Goal: Task Accomplishment & Management: Manage account settings

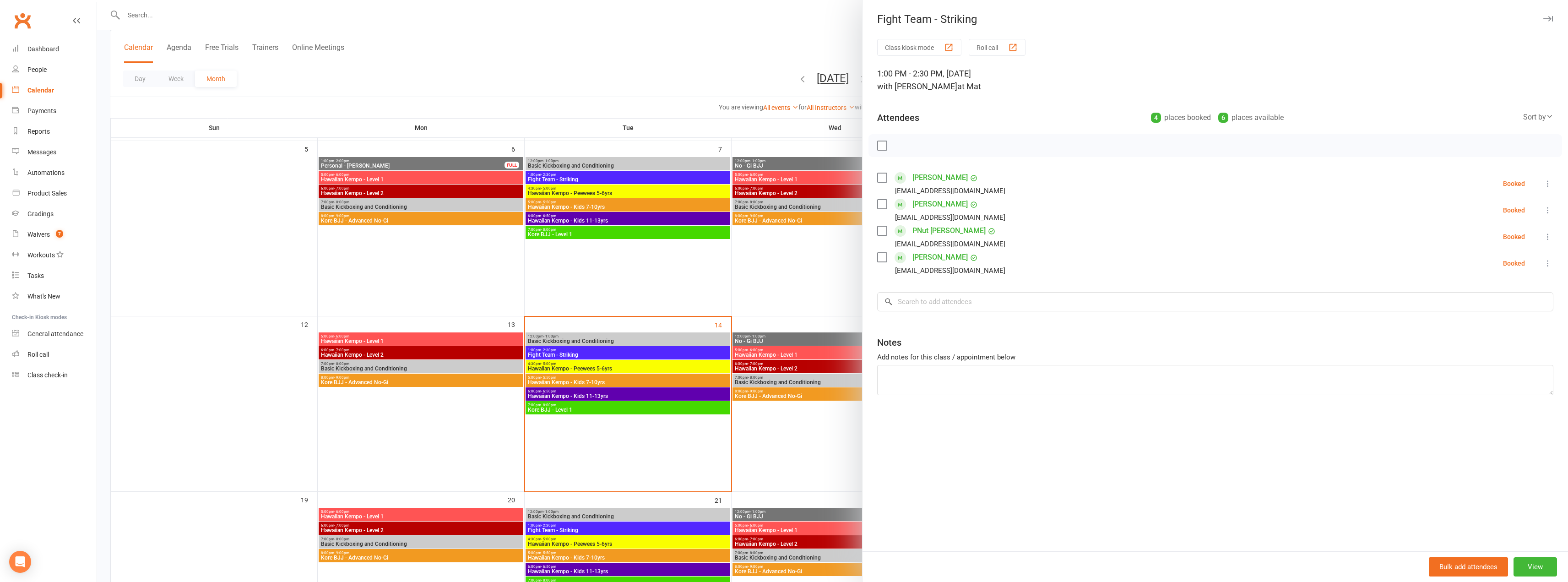
click at [175, 14] on div at bounding box center [832, 291] width 1471 height 582
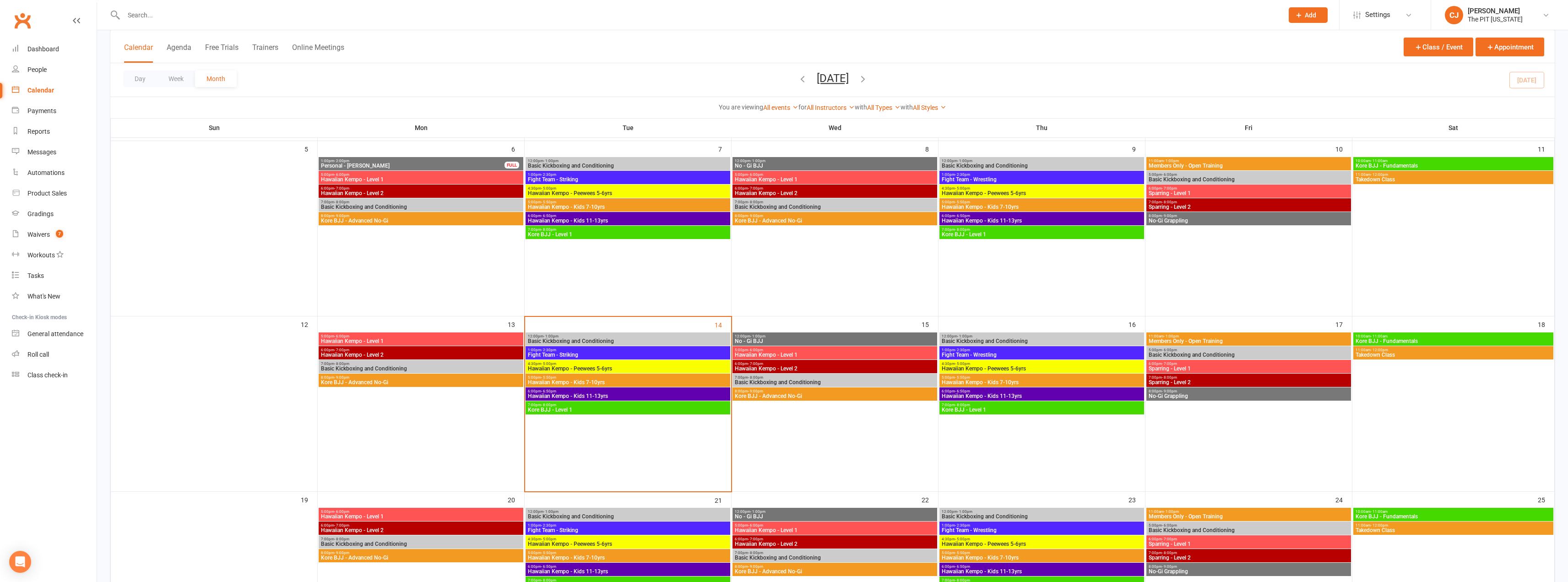
click at [178, 16] on input "text" at bounding box center [699, 14] width 1156 height 13
drag, startPoint x: 173, startPoint y: 16, endPoint x: 138, endPoint y: 21, distance: 35.4
click at [138, 21] on input "[PERSON_NAME]" at bounding box center [699, 14] width 1156 height 13
drag, startPoint x: 154, startPoint y: 10, endPoint x: 0, endPoint y: 14, distance: 154.1
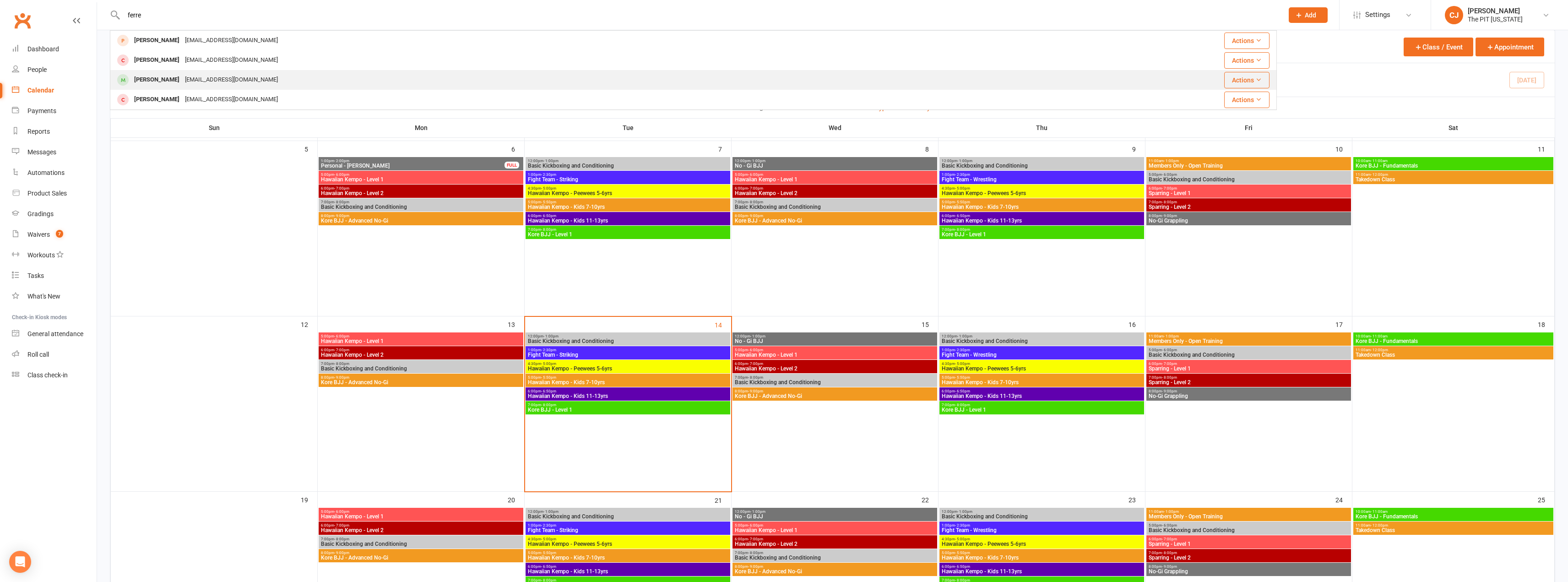
type input "ferre"
click at [182, 84] on div "[EMAIL_ADDRESS][DOMAIN_NAME]" at bounding box center [231, 79] width 98 height 13
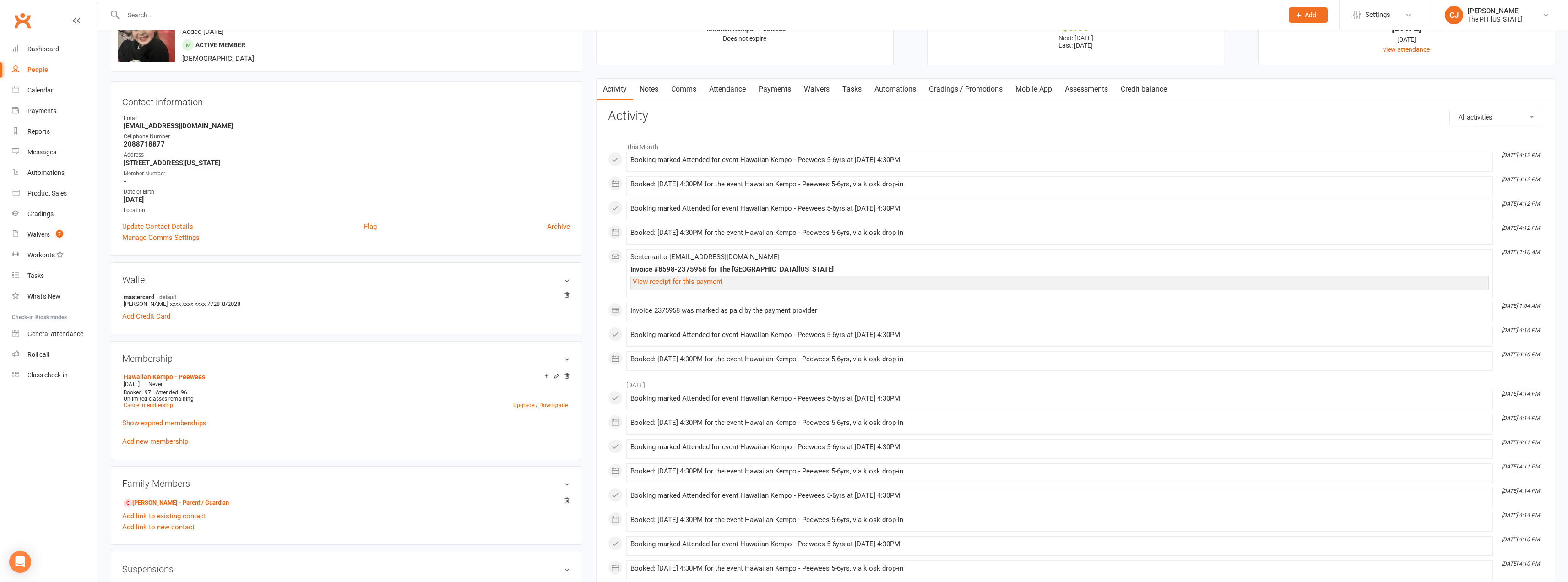
scroll to position [92, 0]
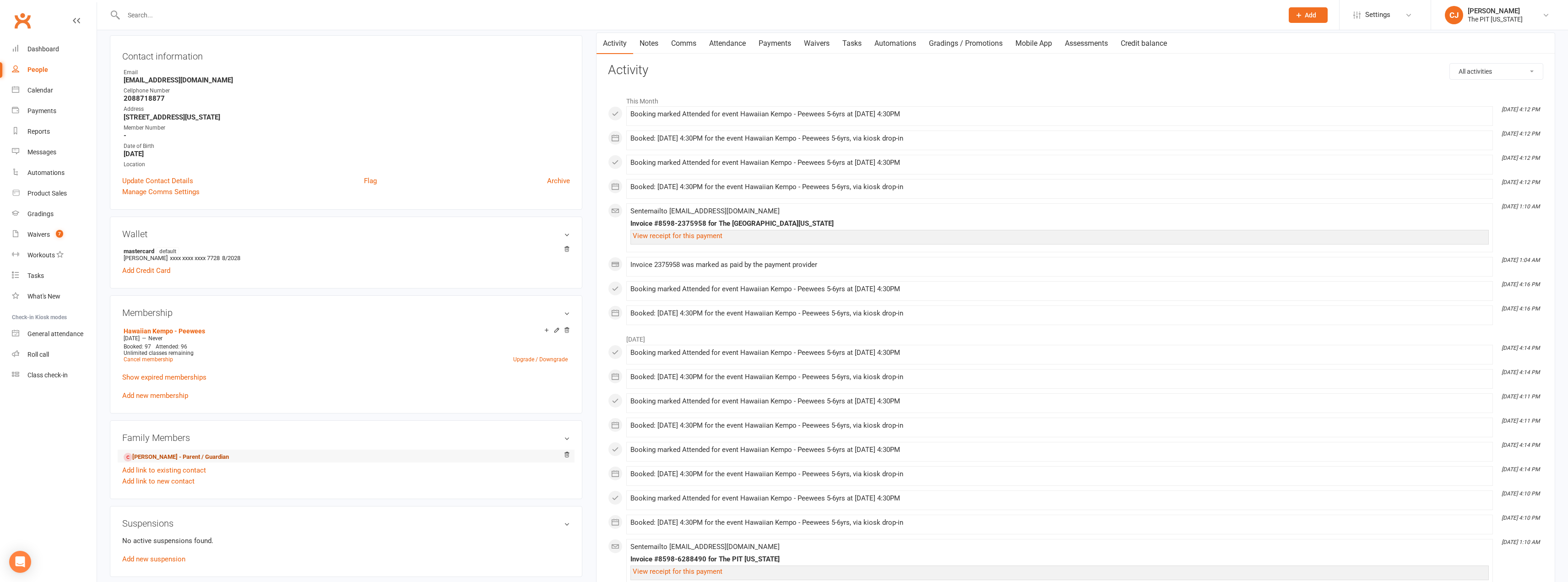
click at [205, 459] on link "[PERSON_NAME] - Parent / Guardian" at bounding box center [176, 457] width 105 height 10
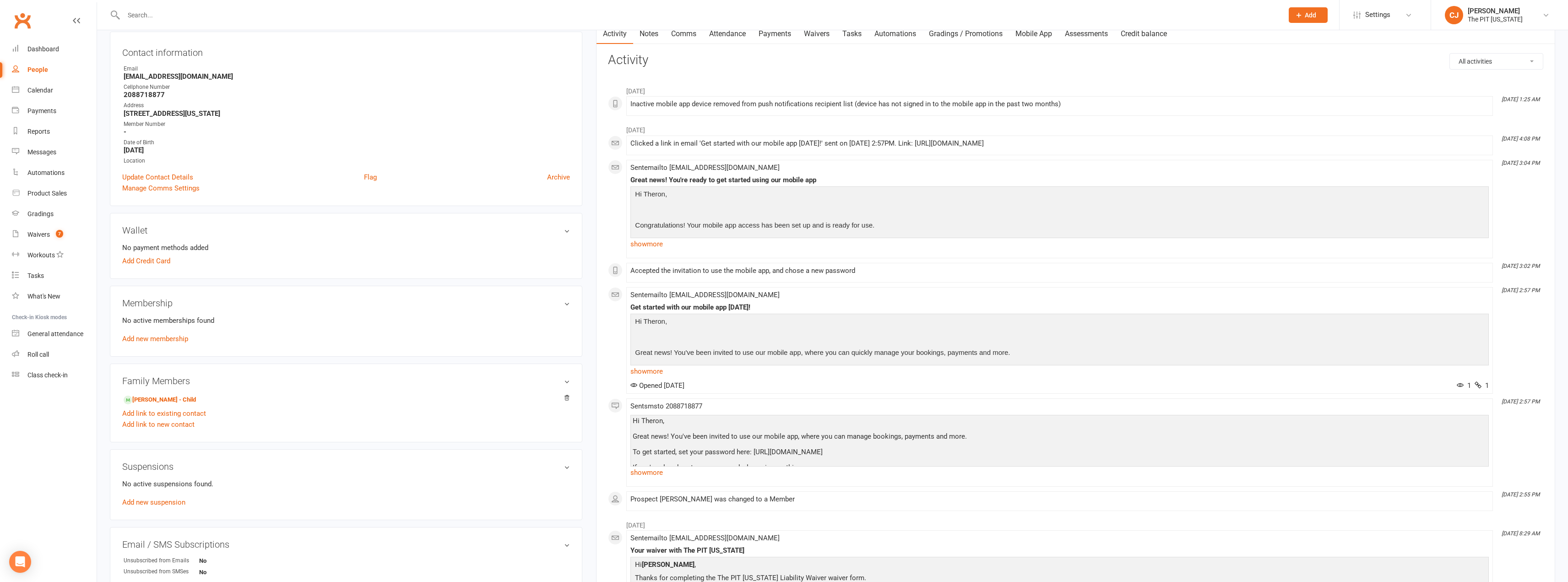
scroll to position [275, 0]
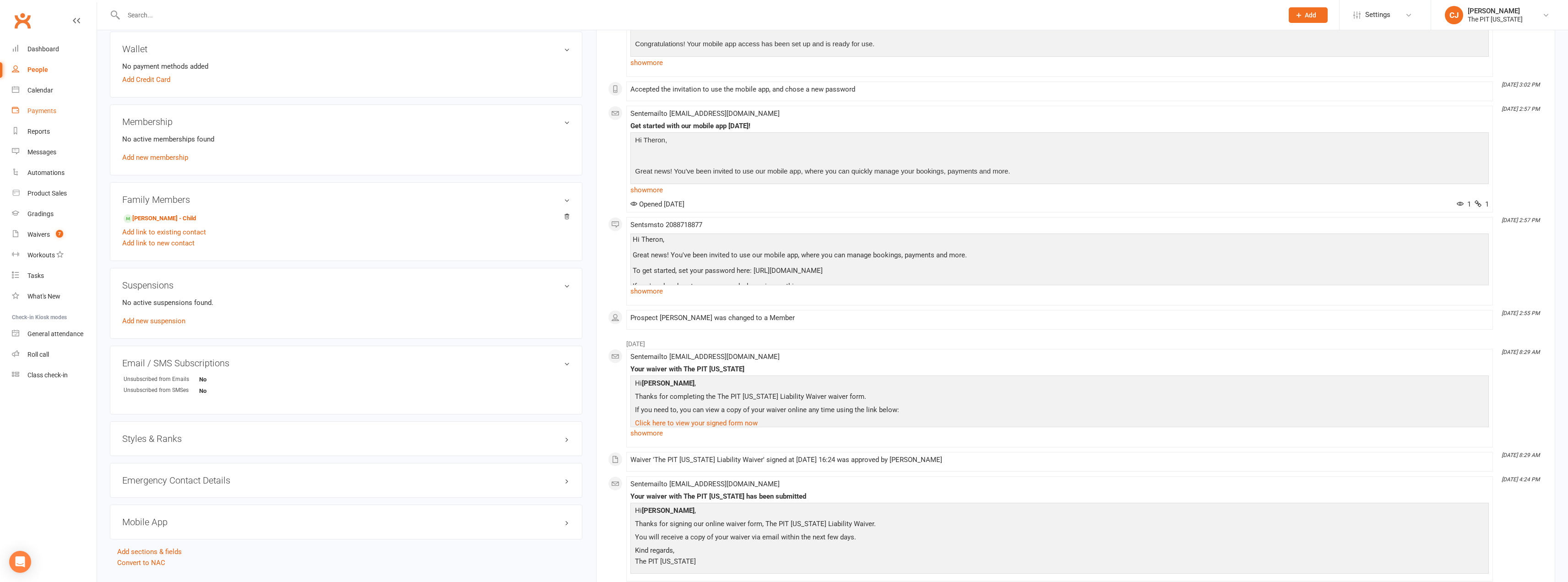
click at [47, 110] on div "Payments" at bounding box center [42, 111] width 29 height 8
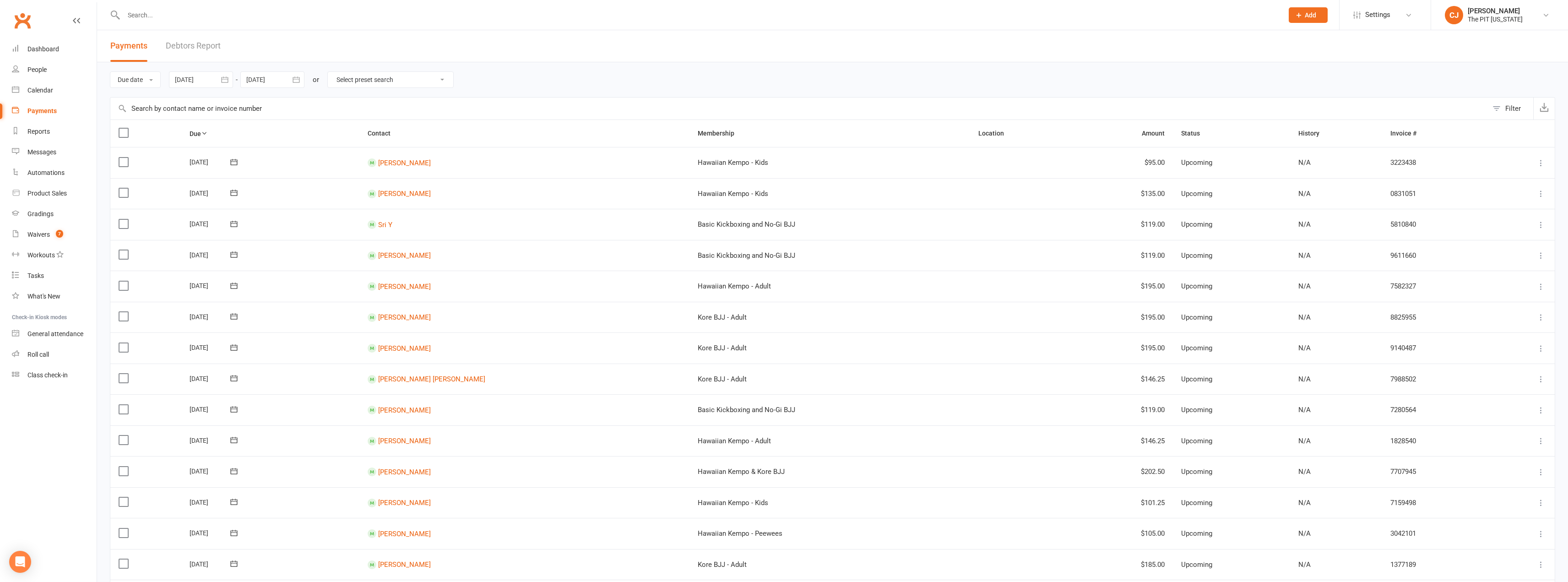
click at [409, 132] on th "Contact" at bounding box center [524, 133] width 330 height 27
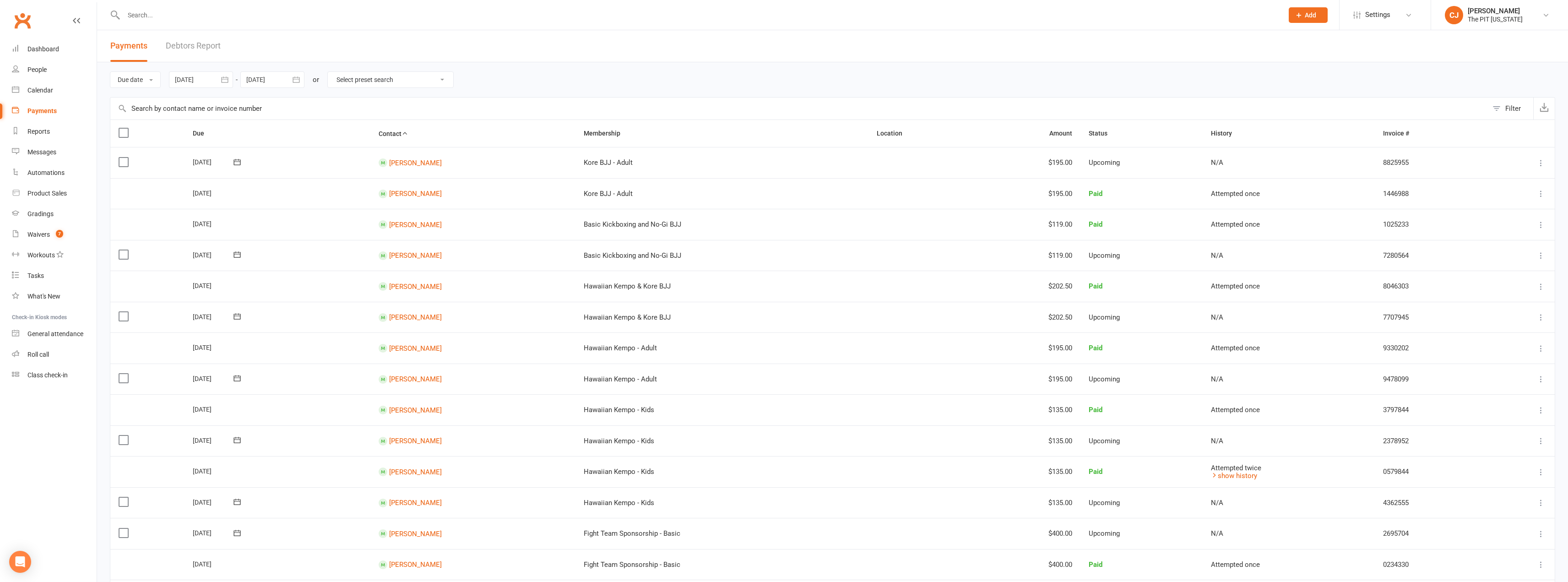
click at [228, 76] on icon "button" at bounding box center [225, 79] width 9 height 9
click at [333, 103] on button "button" at bounding box center [329, 101] width 20 height 17
click at [244, 172] on span "14" at bounding box center [246, 172] width 8 height 8
type input "[DATE]"
click at [303, 79] on button "button" at bounding box center [297, 80] width 17 height 17
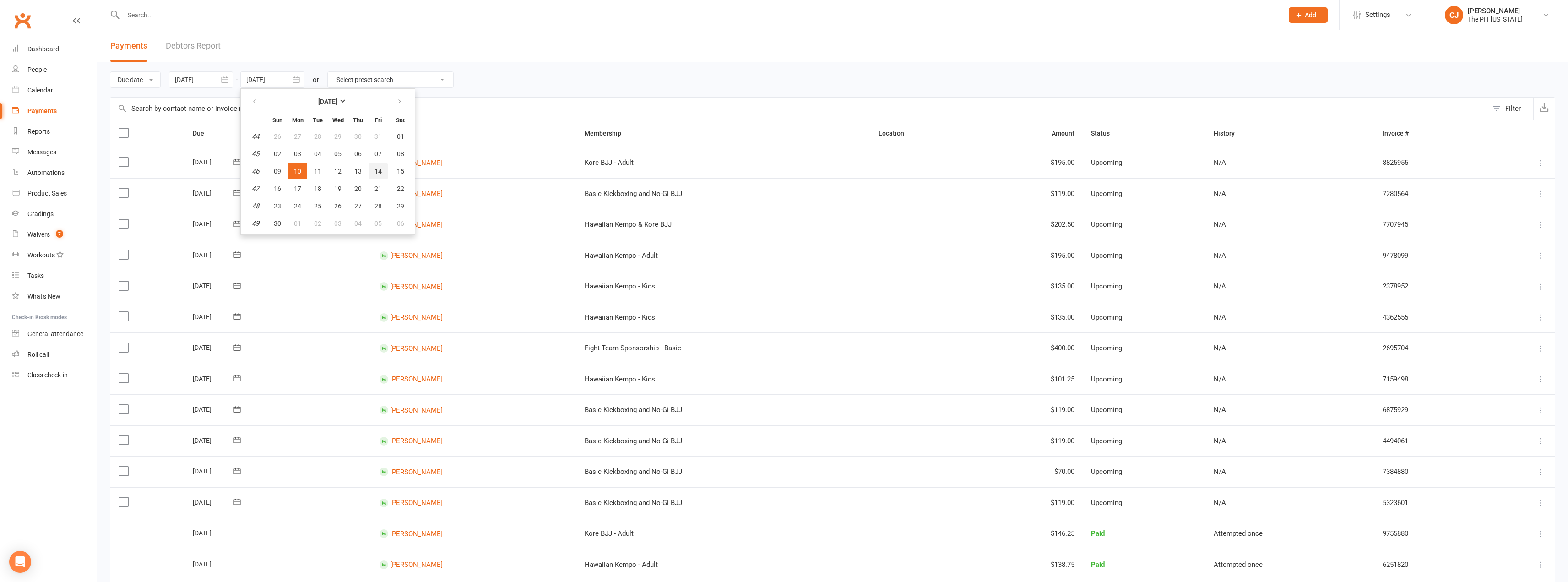
click at [381, 168] on span "14" at bounding box center [378, 172] width 8 height 8
type input "[DATE]"
click at [405, 133] on icon at bounding box center [406, 133] width 6 height 6
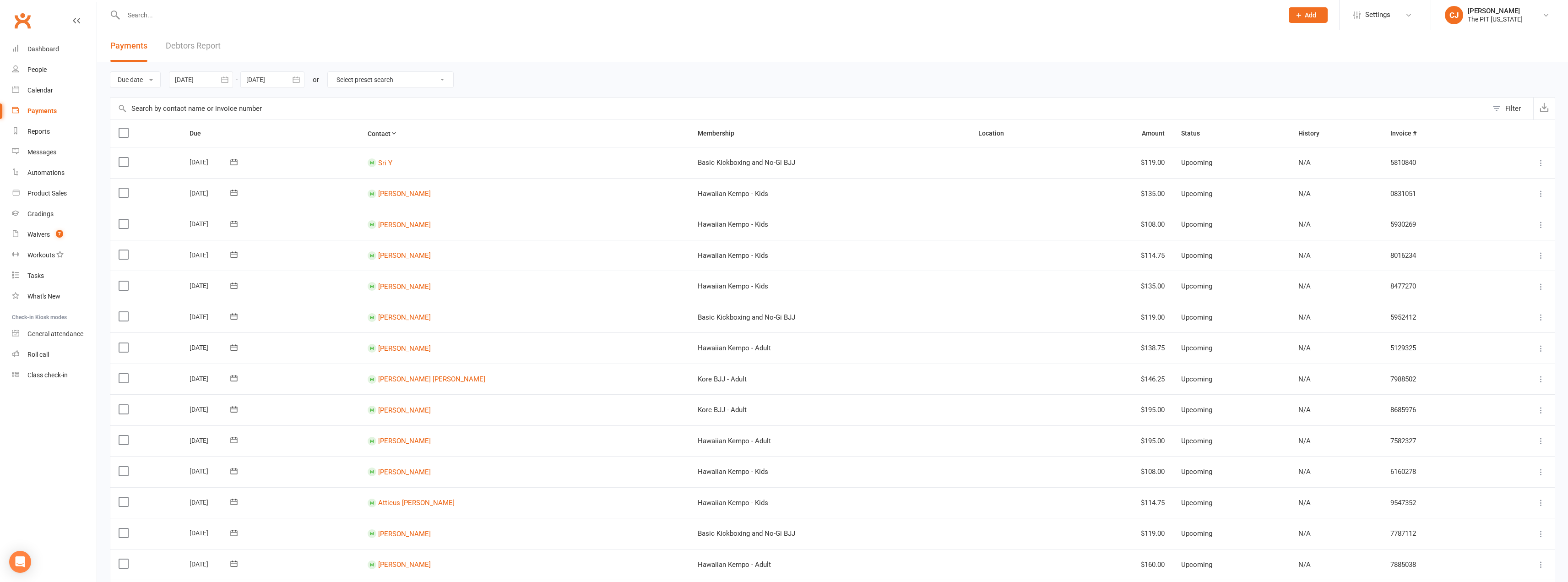
click at [405, 133] on th "Contact" at bounding box center [524, 133] width 330 height 27
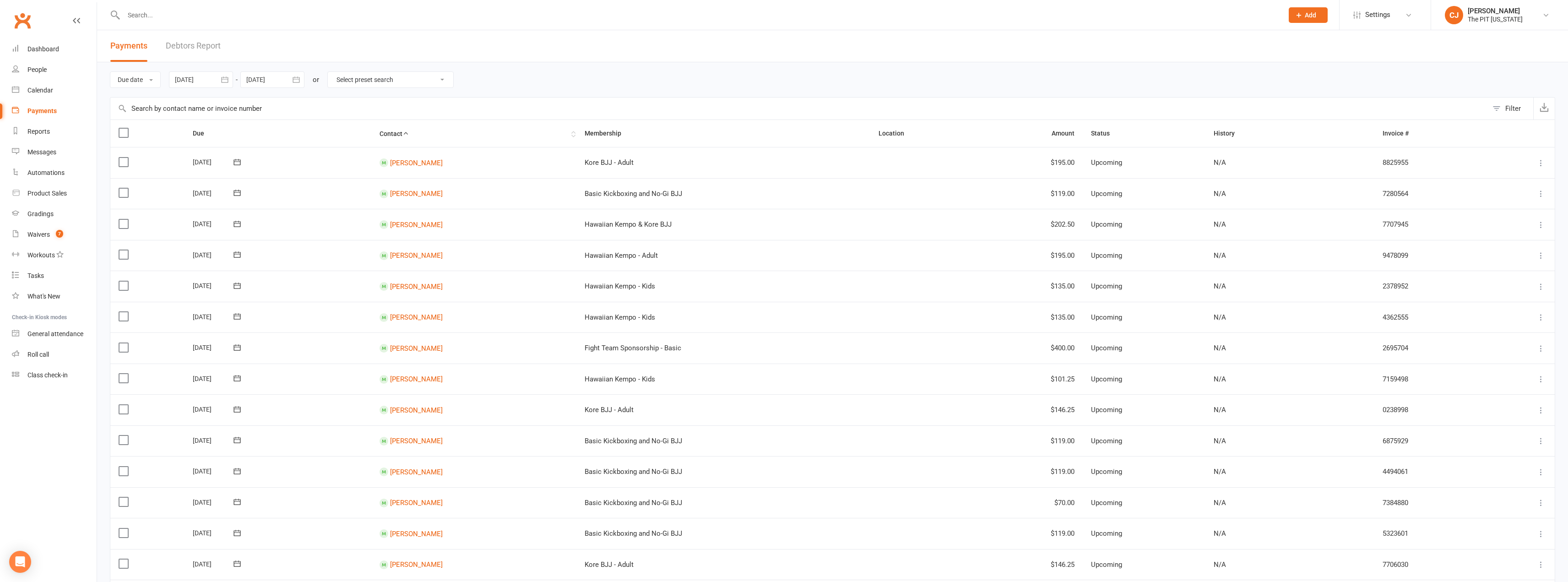
click at [403, 130] on icon at bounding box center [406, 133] width 6 height 6
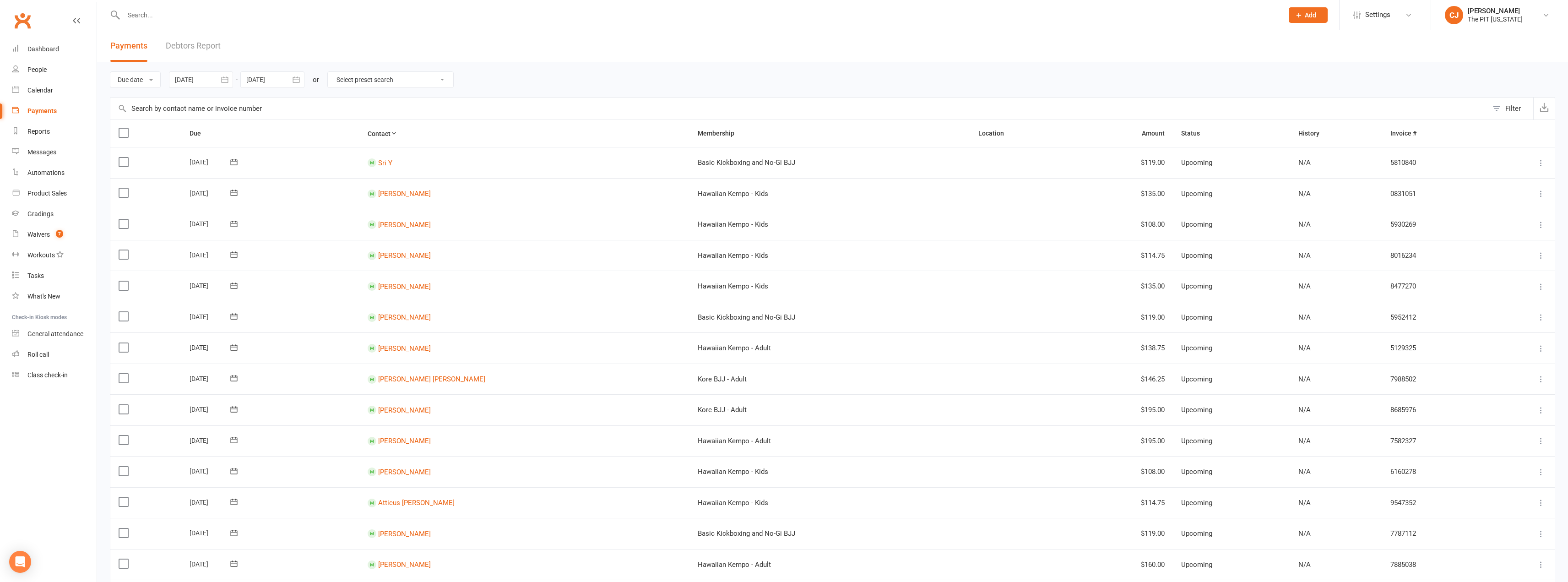
click at [403, 130] on th "Contact" at bounding box center [524, 133] width 330 height 27
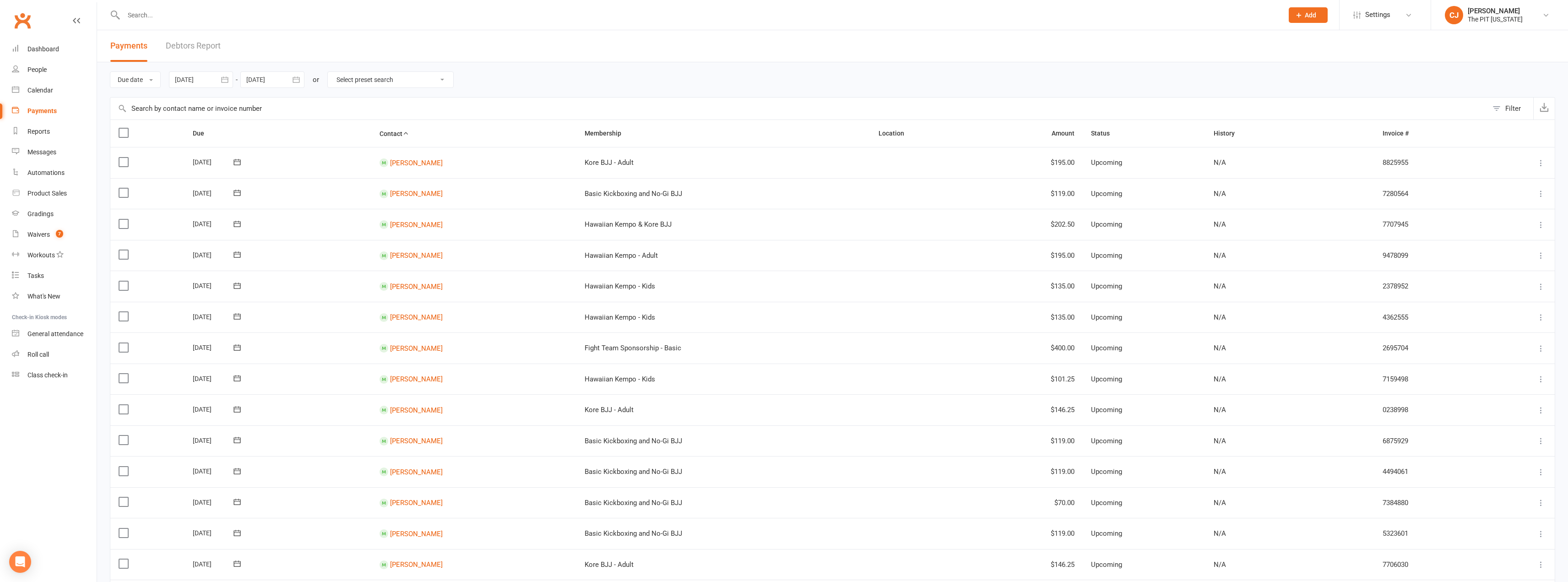
click at [448, 83] on select "Select preset search All failures All skipped payments All pending payments Suc…" at bounding box center [390, 79] width 126 height 15
drag, startPoint x: 561, startPoint y: 85, endPoint x: 567, endPoint y: 83, distance: 6.3
click at [561, 84] on div "Due date Due date Date paid Date failed [DATE] [DATE] Sun Mon Tue Wed Thu Fri S…" at bounding box center [833, 80] width 1446 height 35
click at [1499, 108] on button "Filter" at bounding box center [1510, 108] width 45 height 22
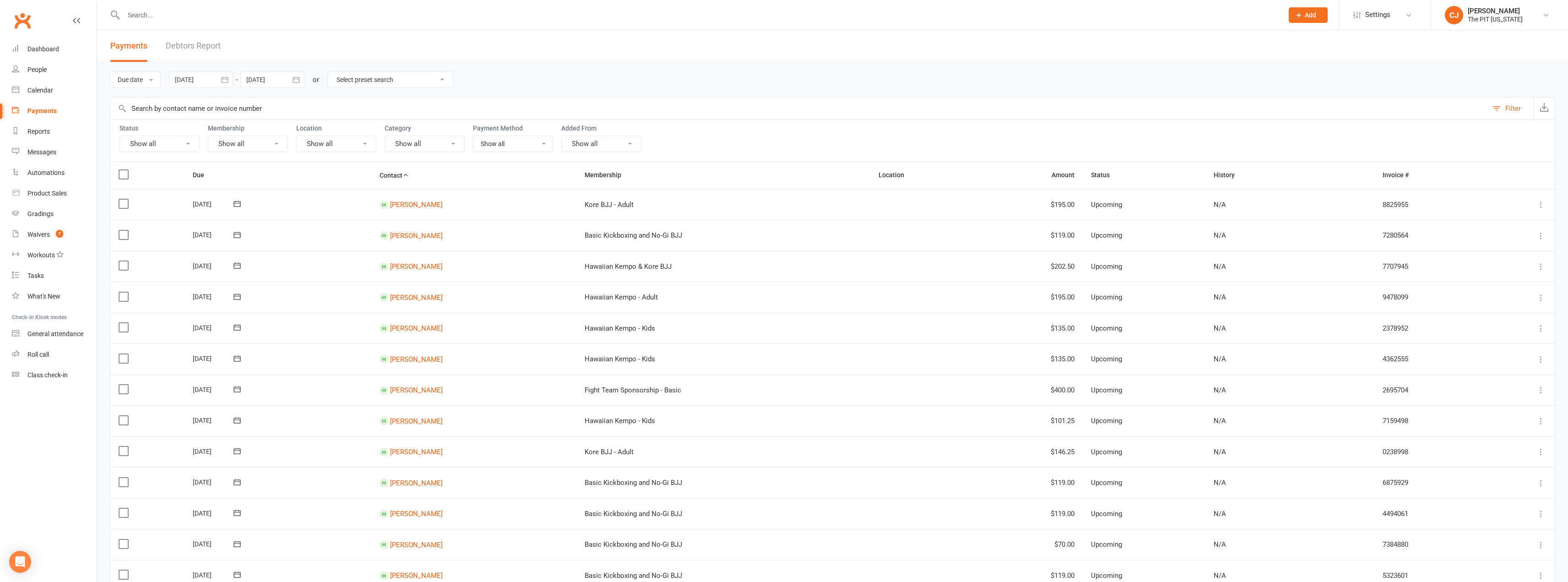
click at [435, 145] on button "Show all" at bounding box center [424, 144] width 80 height 17
click at [519, 147] on select "Show all No payment method Credit Card" at bounding box center [513, 143] width 79 height 15
click at [583, 144] on button "Show all" at bounding box center [601, 144] width 80 height 17
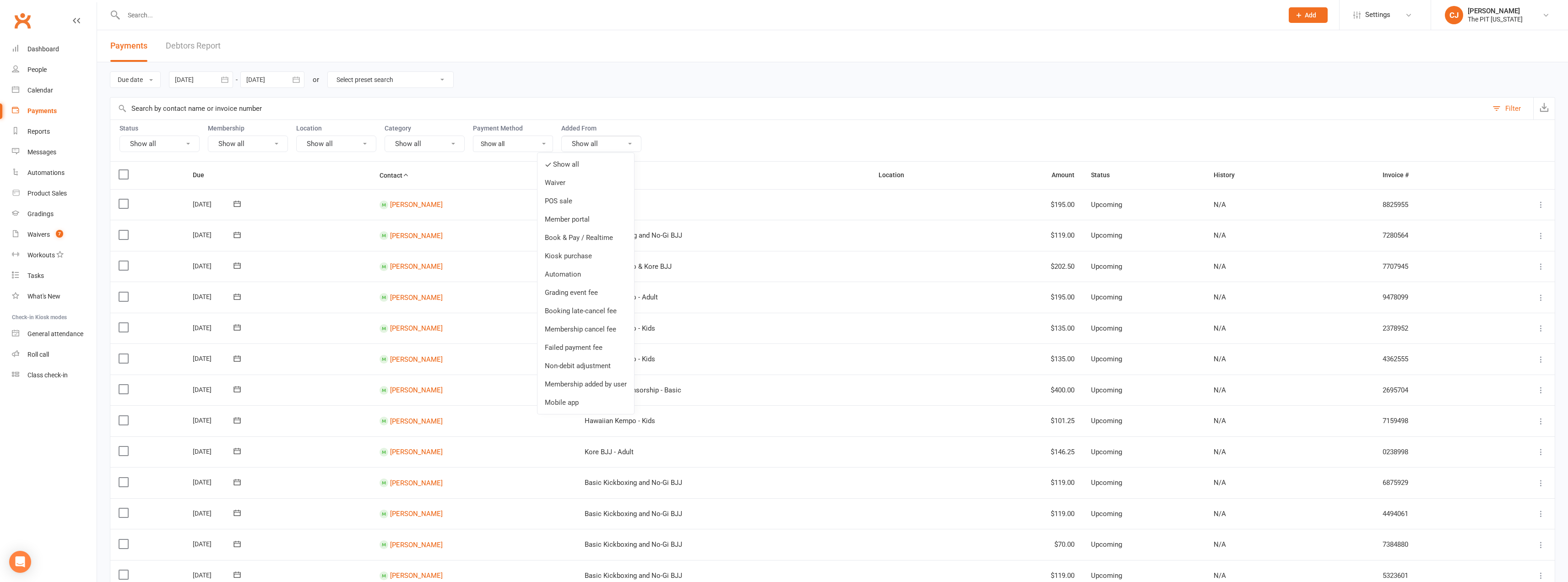
click at [583, 144] on button "Show all" at bounding box center [601, 144] width 80 height 17
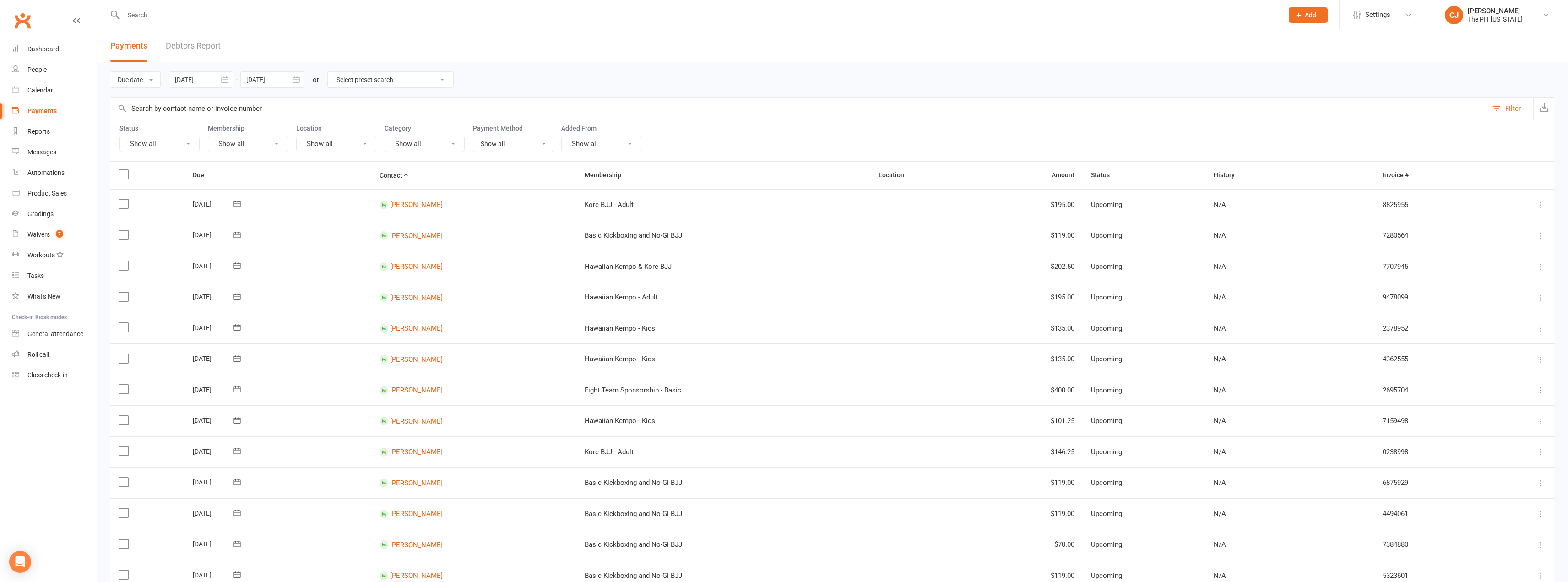
click at [1502, 105] on button "Filter" at bounding box center [1510, 108] width 45 height 22
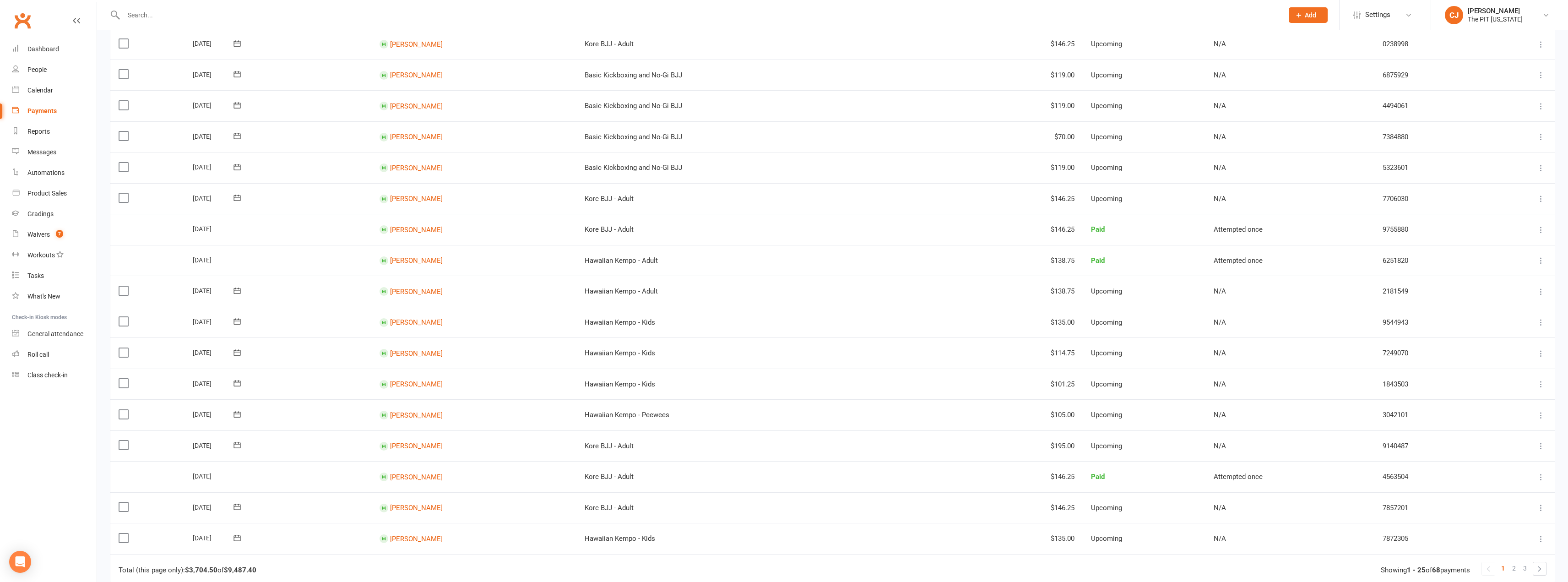
scroll to position [499, 0]
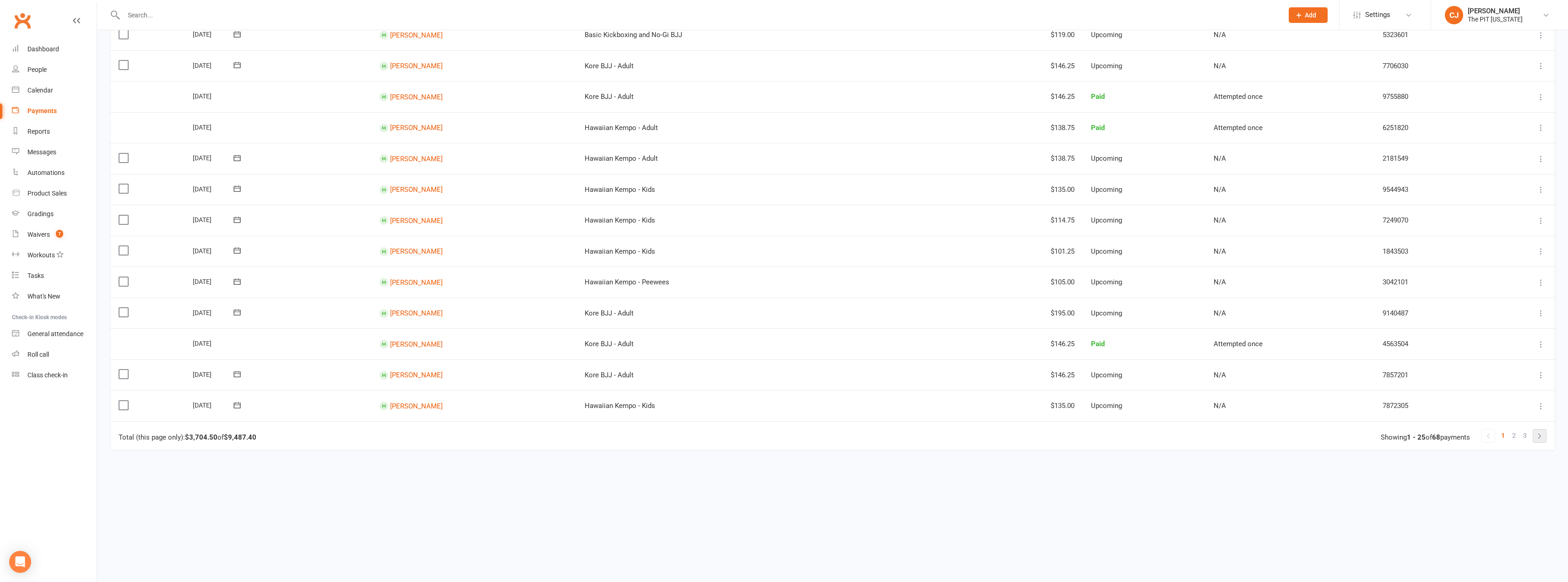
click at [1541, 435] on link at bounding box center [1540, 436] width 13 height 13
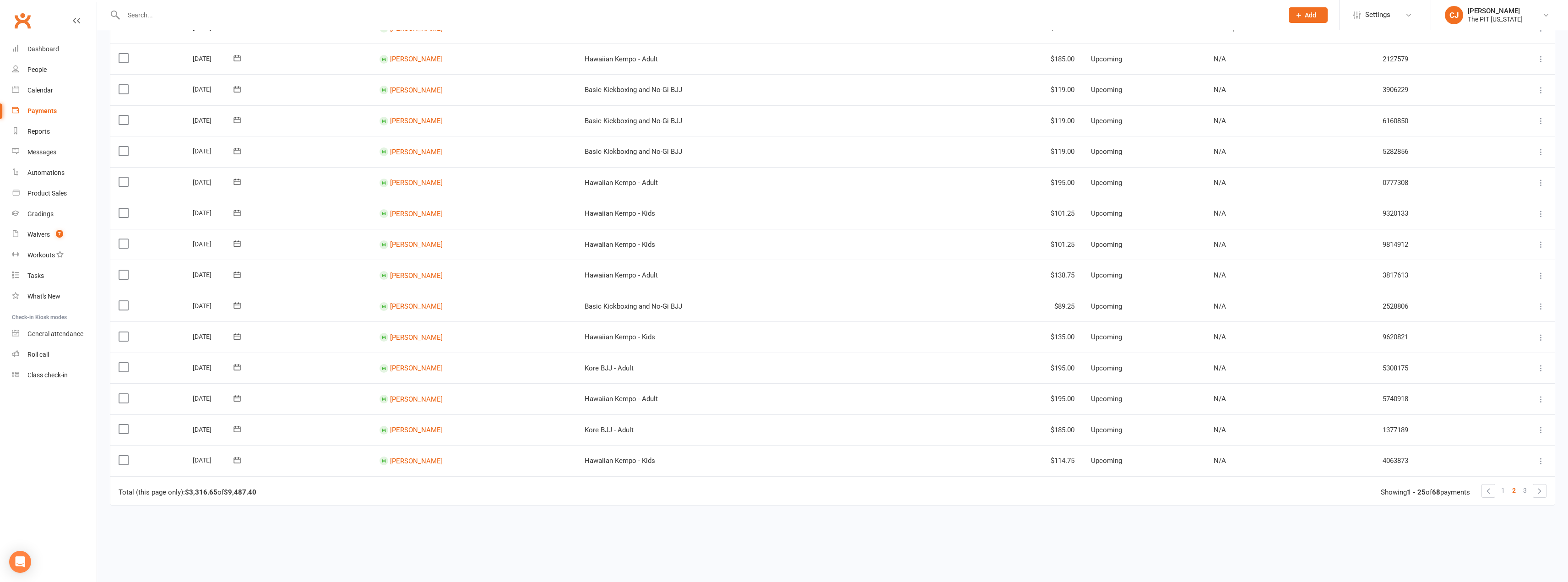
scroll to position [458, 0]
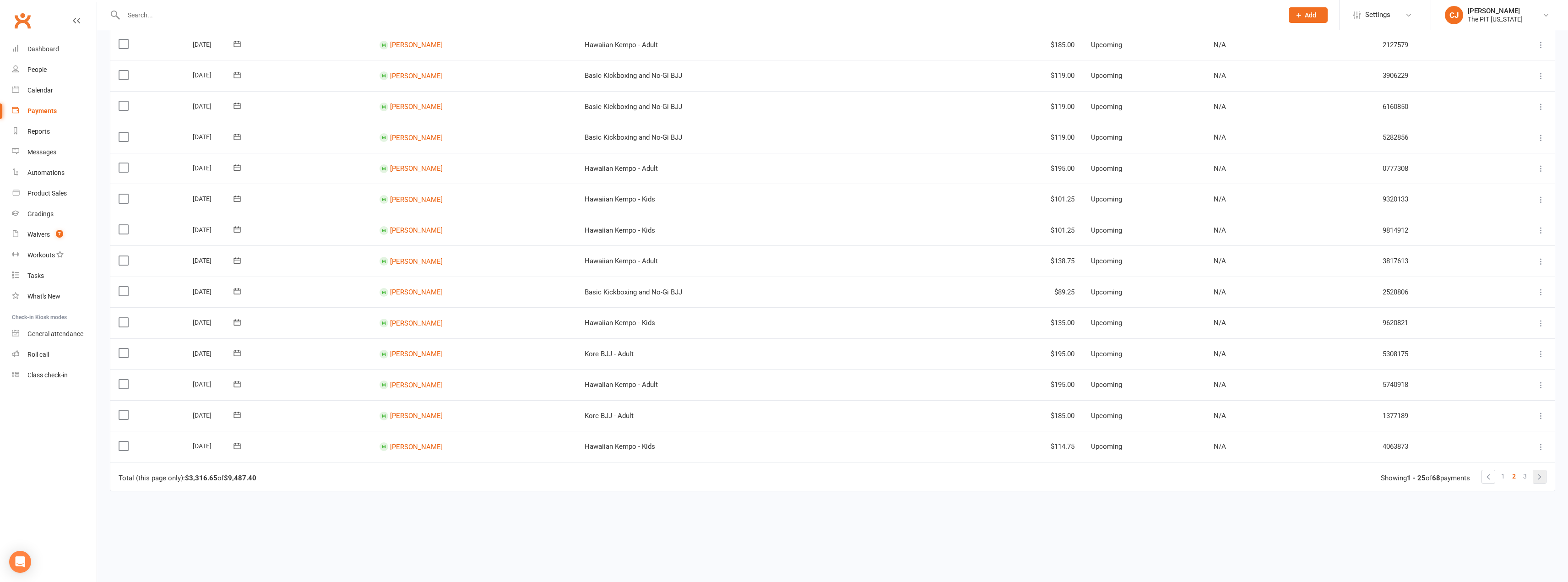
click at [1540, 480] on link at bounding box center [1540, 477] width 13 height 13
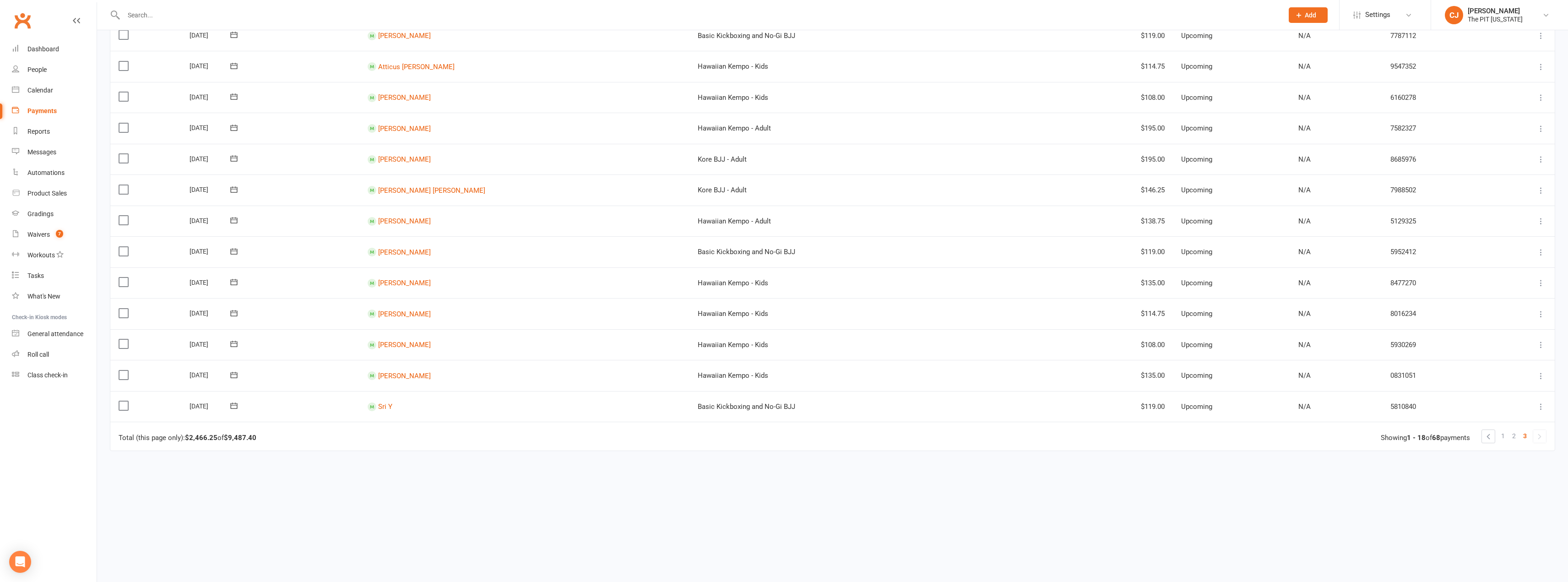
scroll to position [282, 0]
click at [1513, 440] on span "2" at bounding box center [1514, 436] width 4 height 13
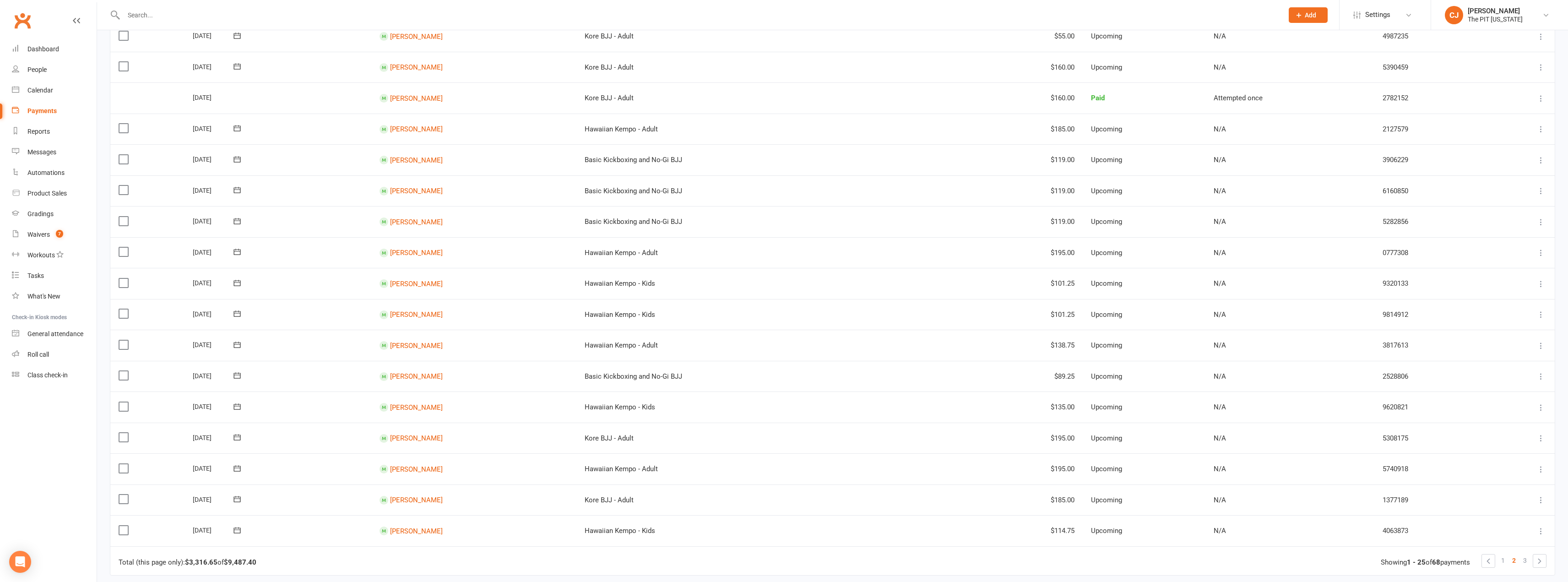
scroll to position [499, 0]
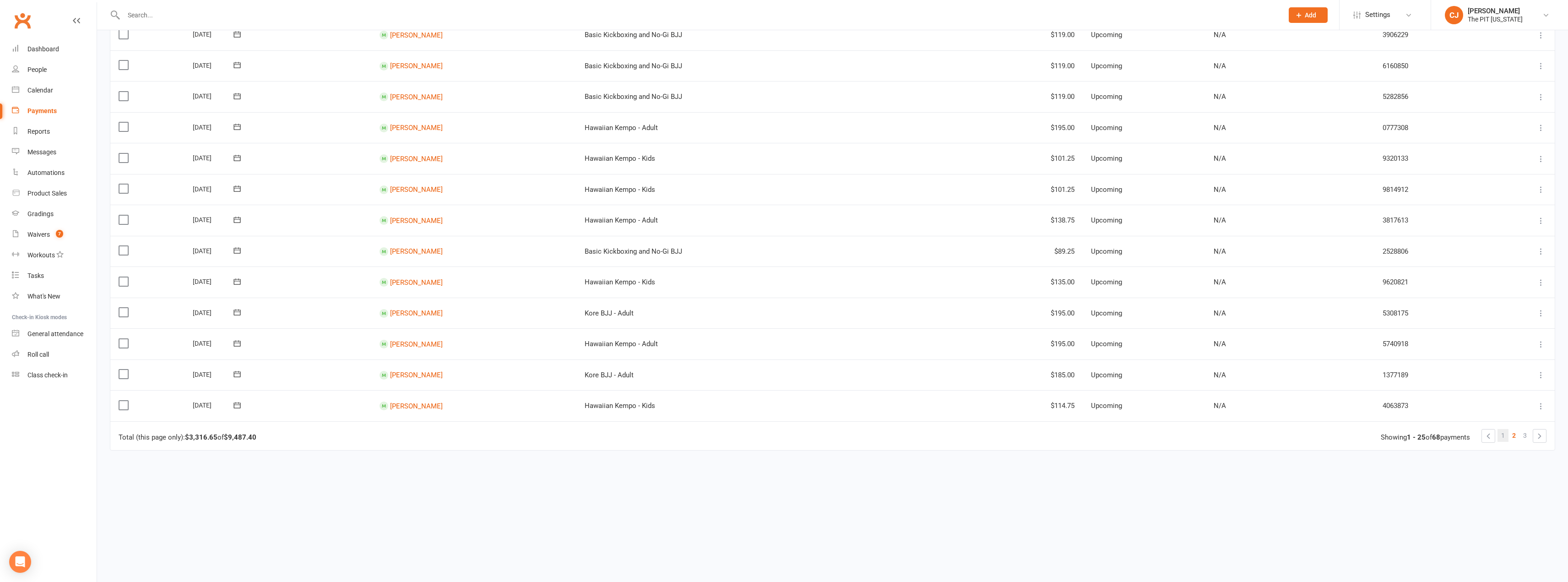
click at [1505, 436] on link "1" at bounding box center [1503, 436] width 11 height 13
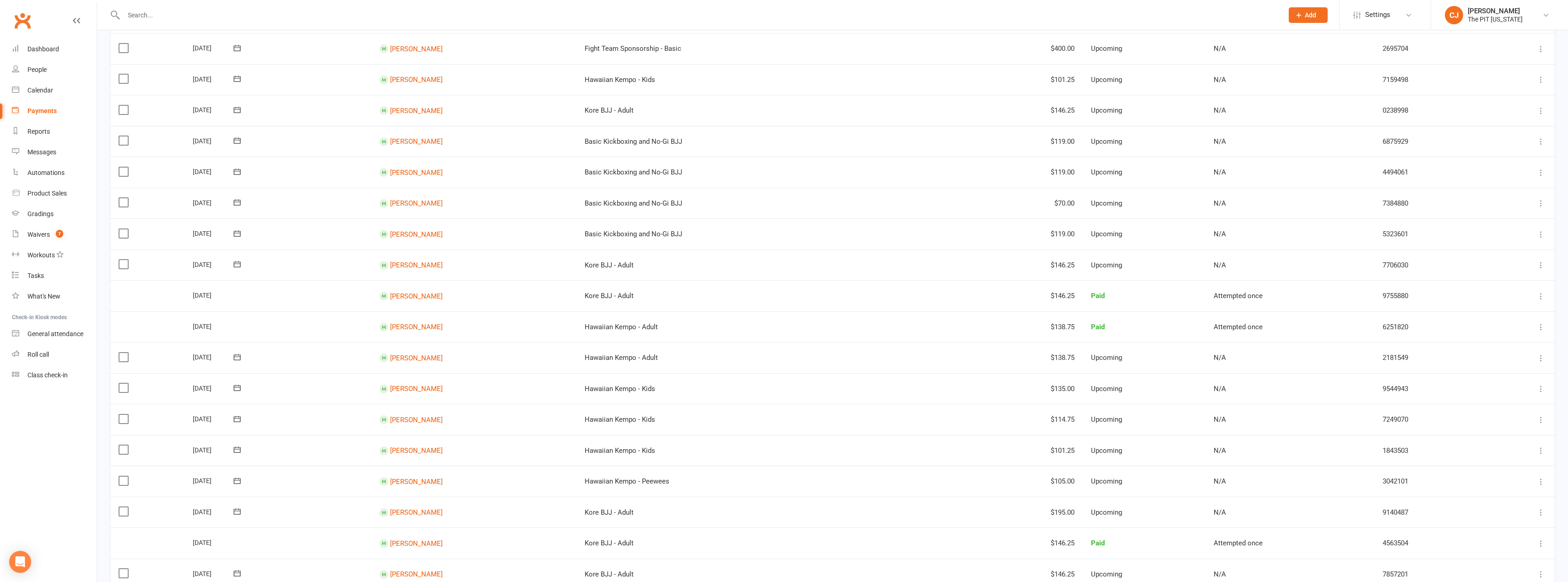
scroll to position [183, 0]
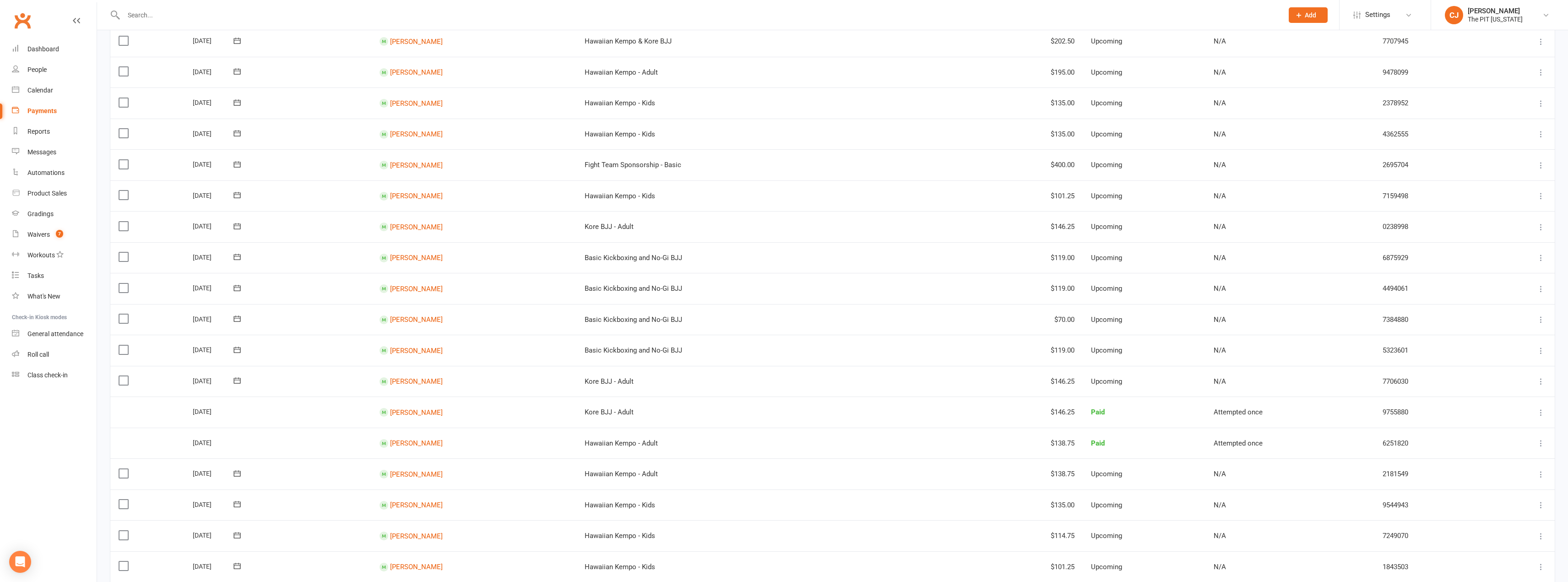
click at [259, 19] on input "text" at bounding box center [699, 14] width 1156 height 13
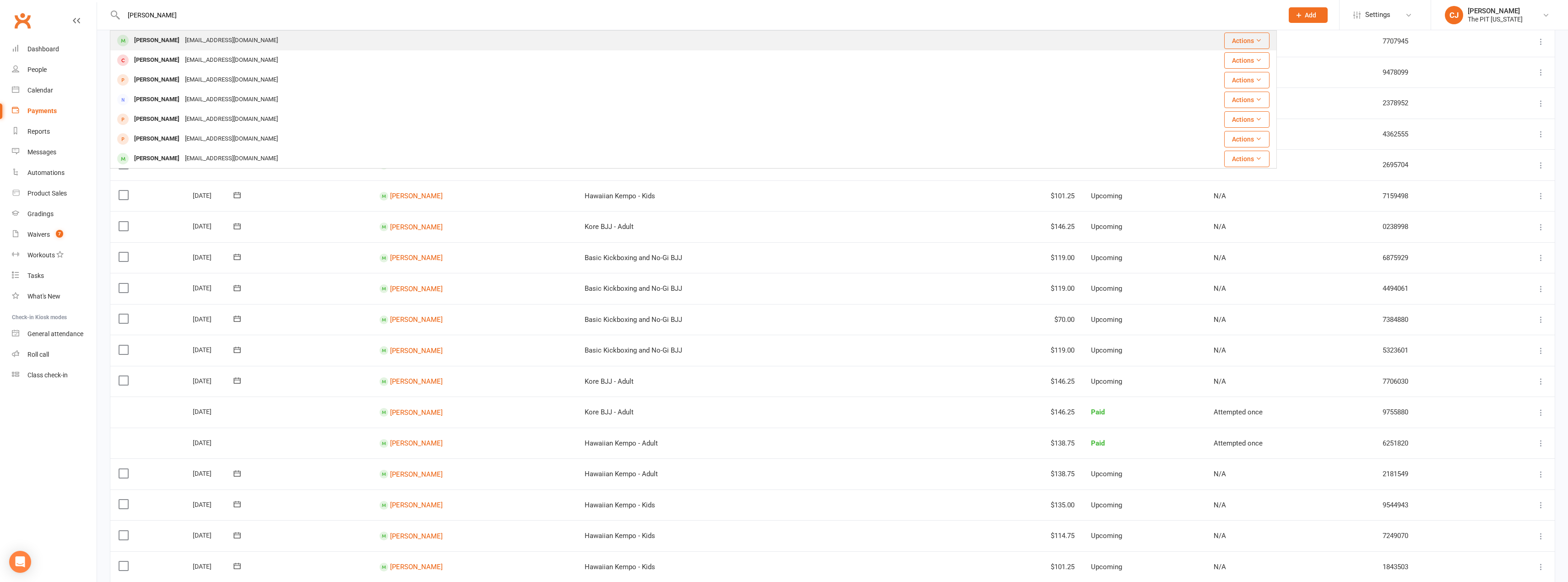
type input "[PERSON_NAME]"
click at [280, 34] on div "[PERSON_NAME] [EMAIL_ADDRESS][DOMAIN_NAME]" at bounding box center [597, 40] width 973 height 19
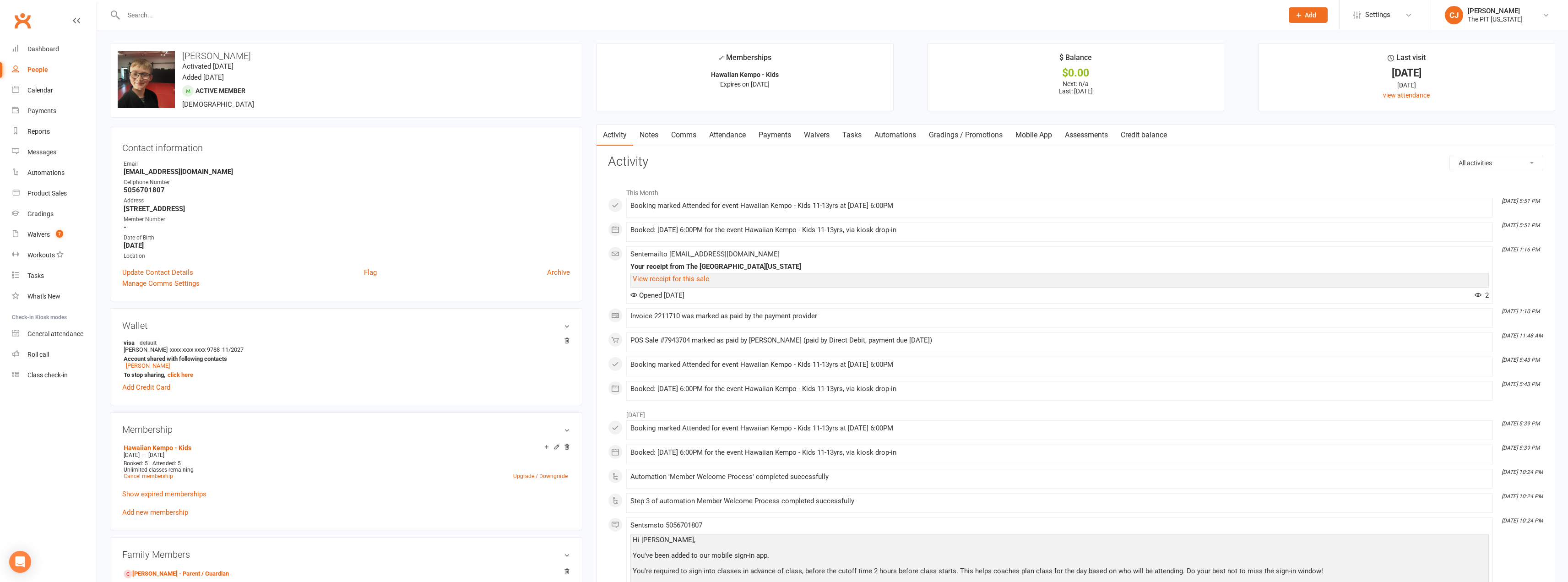
click at [767, 136] on link "Payments" at bounding box center [774, 135] width 45 height 21
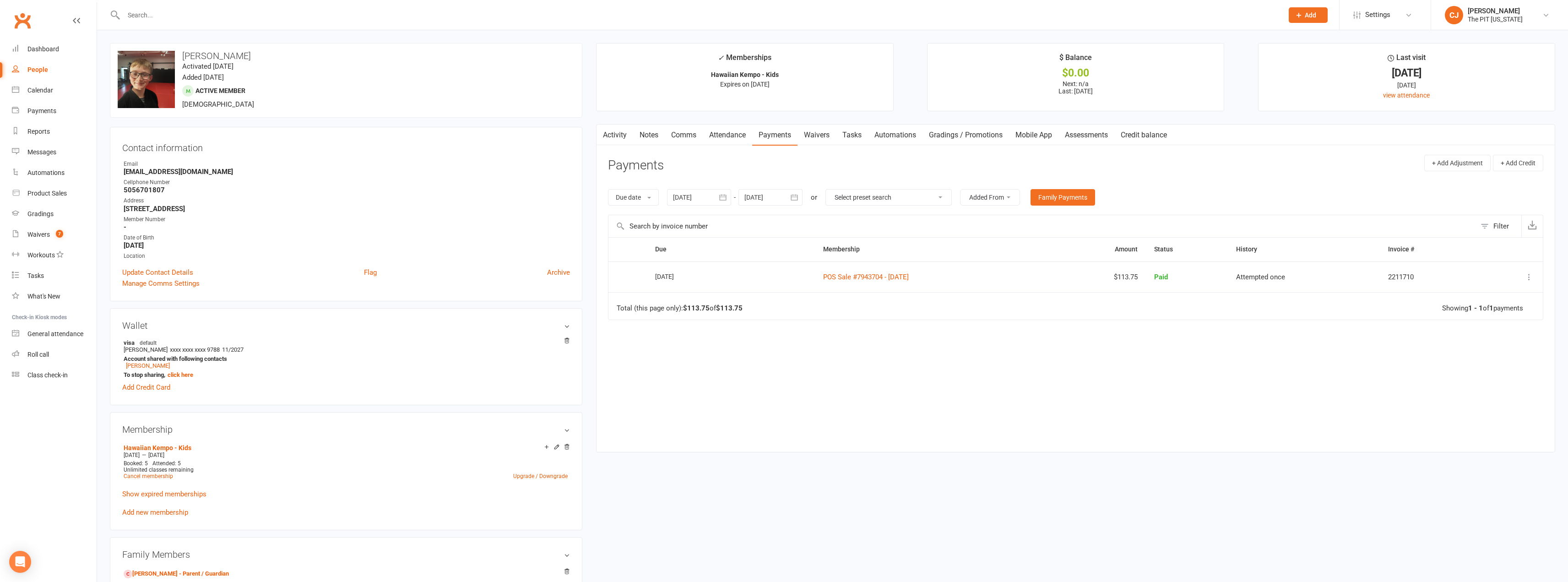
click at [737, 133] on link "Attendance" at bounding box center [728, 135] width 50 height 21
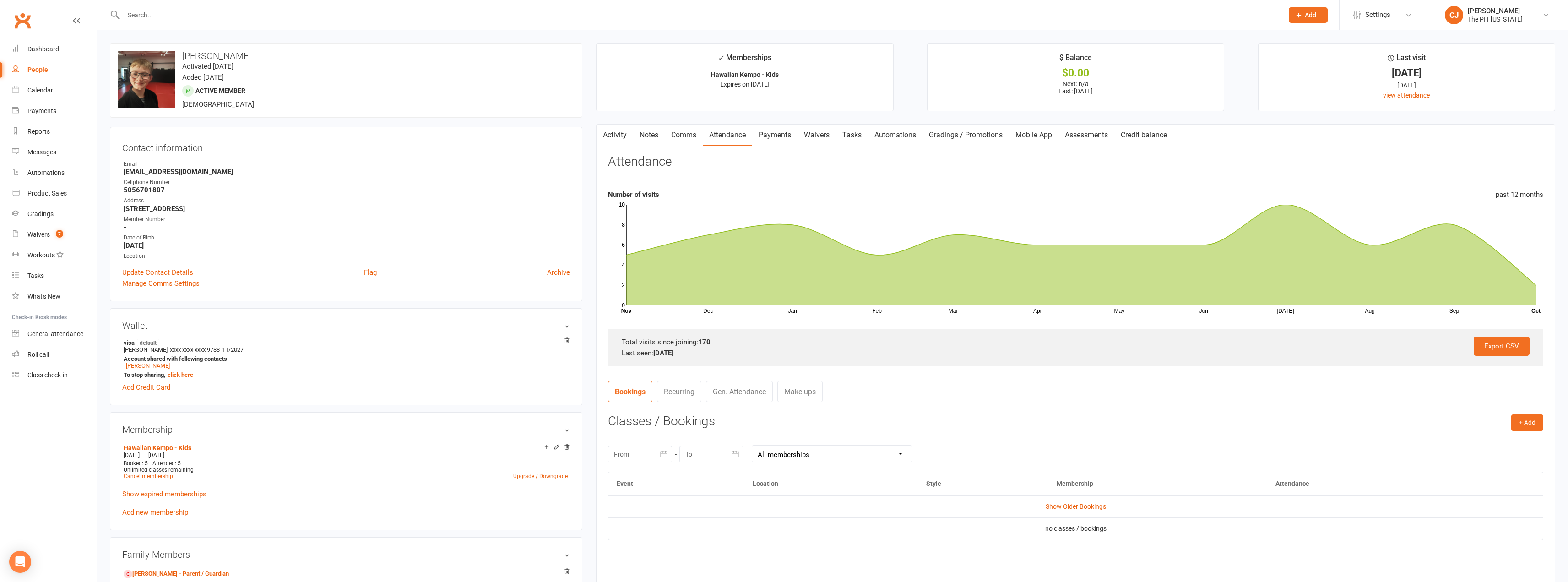
click at [765, 137] on link "Payments" at bounding box center [774, 135] width 45 height 21
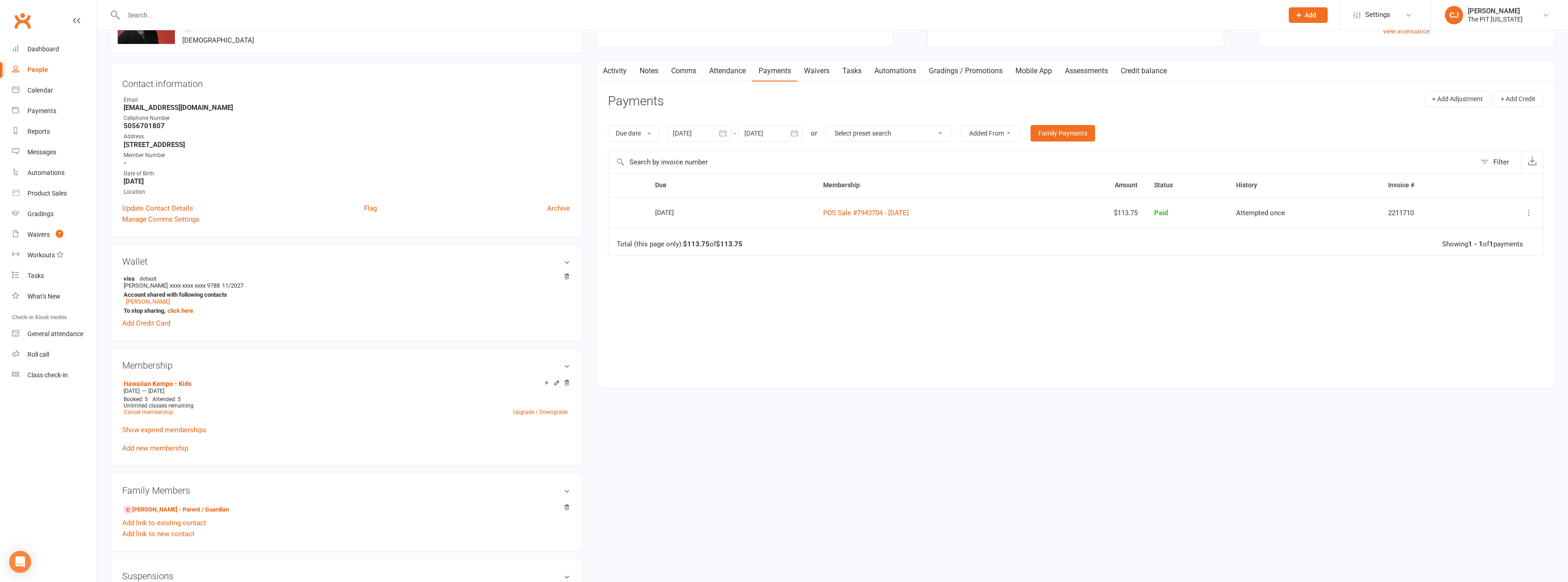
scroll to position [92, 0]
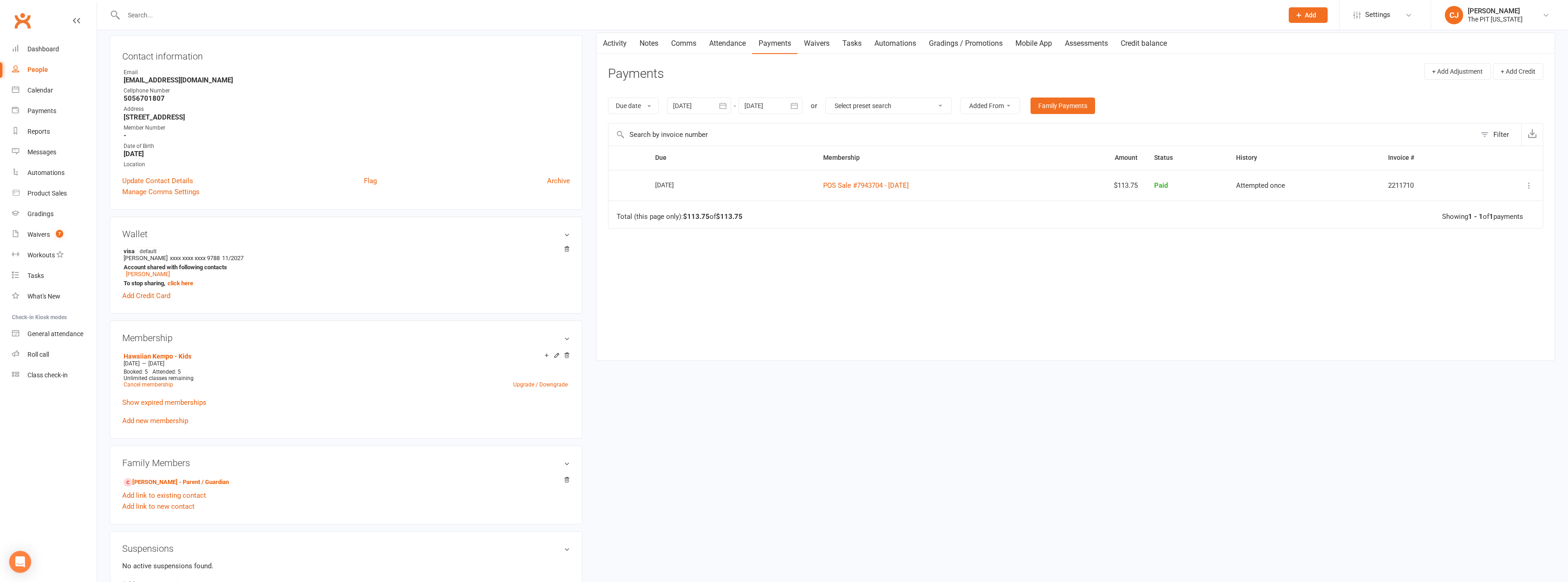
click at [798, 106] on icon "button" at bounding box center [795, 106] width 9 height 9
click at [840, 227] on button "26" at bounding box center [836, 233] width 19 height 17
type input "[DATE]"
click at [729, 102] on button "button" at bounding box center [723, 106] width 17 height 17
click at [679, 127] on button "button" at bounding box center [682, 128] width 20 height 17
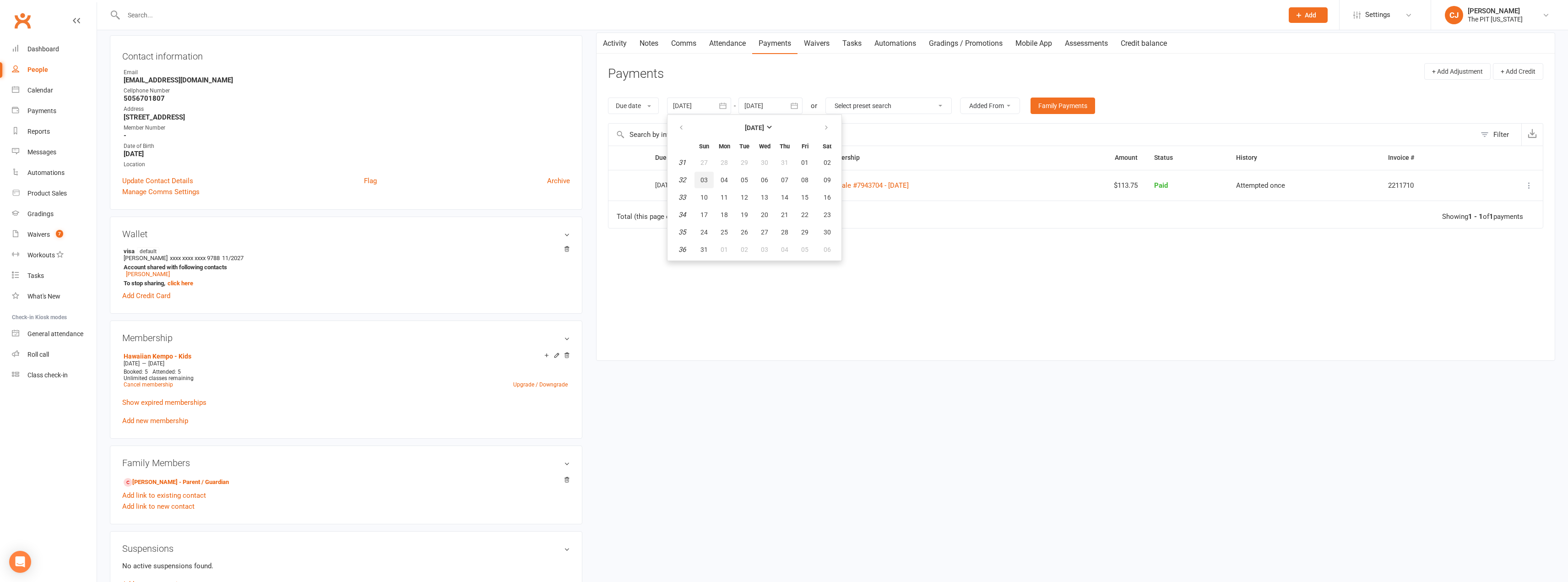
click at [704, 176] on span "03" at bounding box center [705, 180] width 8 height 8
type input "[DATE]"
